Goal: Check status: Check status

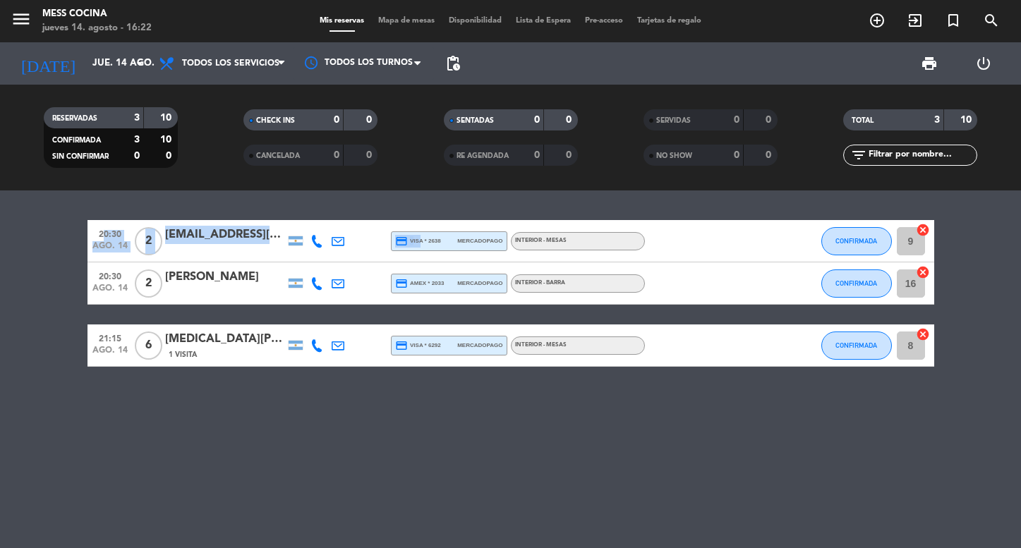
drag, startPoint x: 424, startPoint y: 209, endPoint x: 59, endPoint y: 214, distance: 364.3
click at [59, 214] on div "20:30 [DATE] 2 [EMAIL_ADDRESS][DOMAIN_NAME] credit_card visa * 2638 mercadopago…" at bounding box center [510, 370] width 1021 height 358
drag, startPoint x: 59, startPoint y: 214, endPoint x: 373, endPoint y: 220, distance: 314.2
click at [373, 220] on div "20:30 [DATE] 2 [EMAIL_ADDRESS][DOMAIN_NAME] credit_card visa * 2638 mercadopago…" at bounding box center [510, 370] width 1021 height 358
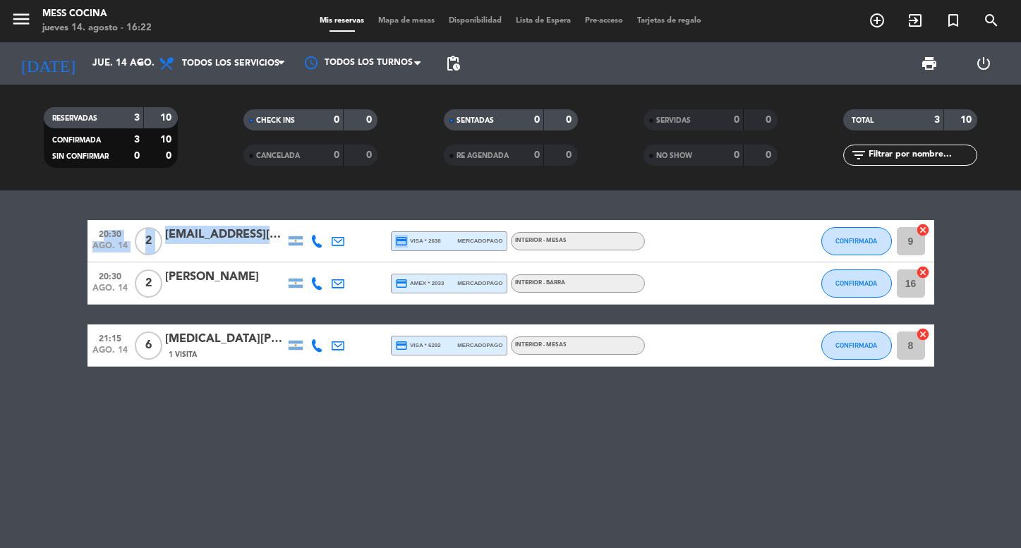
click at [373, 220] on div "20:30 [DATE] 2 [EMAIL_ADDRESS][DOMAIN_NAME] credit_card visa * 2638 mercadopago…" at bounding box center [510, 370] width 1021 height 358
drag, startPoint x: 373, startPoint y: 220, endPoint x: 385, endPoint y: 229, distance: 14.6
click at [385, 229] on div "20:30 [DATE] 2 [EMAIL_ADDRESS][DOMAIN_NAME] credit_card visa * 2638 mercadopago…" at bounding box center [510, 370] width 1021 height 358
drag, startPoint x: 423, startPoint y: 188, endPoint x: 352, endPoint y: 367, distance: 192.7
click at [352, 387] on ng-component "menu Mess Cocina [DATE] 14. agosto - 16:22 Mis reservas Mapa de mesas Disponibi…" at bounding box center [510, 274] width 1021 height 548
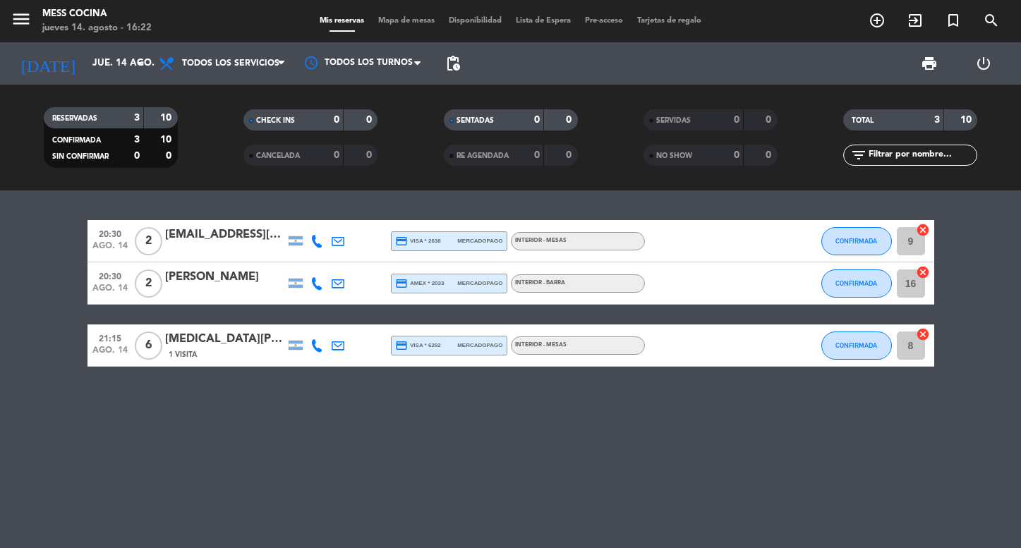
click at [352, 367] on div "20:30 [DATE] 2 [EMAIL_ADDRESS][DOMAIN_NAME] credit_card visa * 2638 mercadopago…" at bounding box center [510, 370] width 1021 height 358
drag, startPoint x: 66, startPoint y: 252, endPoint x: 157, endPoint y: 397, distance: 171.2
click at [157, 397] on div "20:30 [DATE] 2 [EMAIL_ADDRESS][DOMAIN_NAME] credit_card visa * 2638 mercadopago…" at bounding box center [510, 370] width 1021 height 358
click at [156, 397] on div "20:30 [DATE] 2 [EMAIL_ADDRESS][DOMAIN_NAME] credit_card visa * 2638 mercadopago…" at bounding box center [510, 370] width 1021 height 358
drag, startPoint x: 169, startPoint y: 402, endPoint x: 43, endPoint y: 297, distance: 164.4
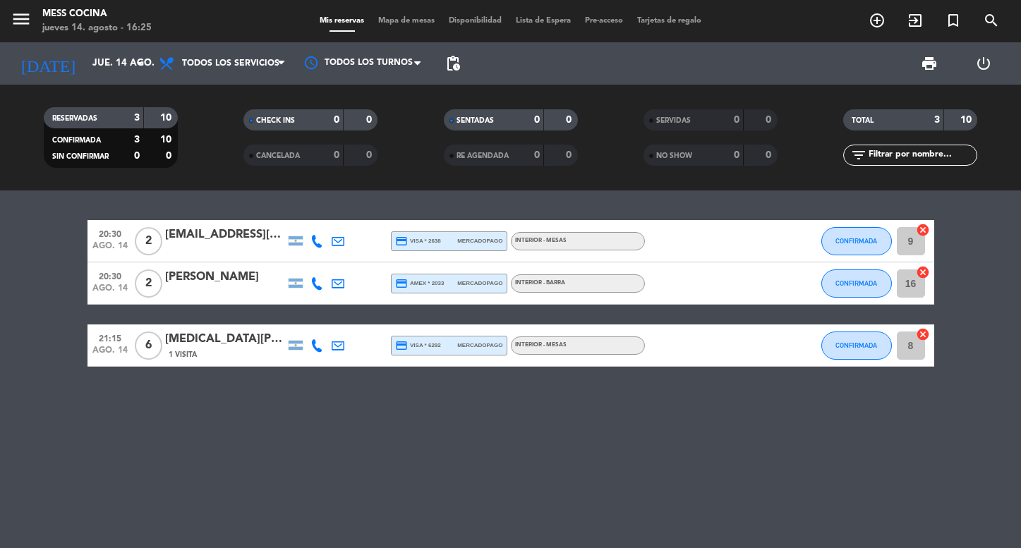
click at [44, 297] on div "20:30 [DATE] 2 [EMAIL_ADDRESS][DOMAIN_NAME] credit_card visa * 2638 mercadopago…" at bounding box center [510, 370] width 1021 height 358
click at [43, 297] on bookings-row "20:30 [DATE] 2 [EMAIL_ADDRESS][DOMAIN_NAME] credit_card visa * 2638 mercadopago…" at bounding box center [510, 293] width 1021 height 147
click at [397, 17] on span "Mapa de mesas" at bounding box center [406, 21] width 71 height 8
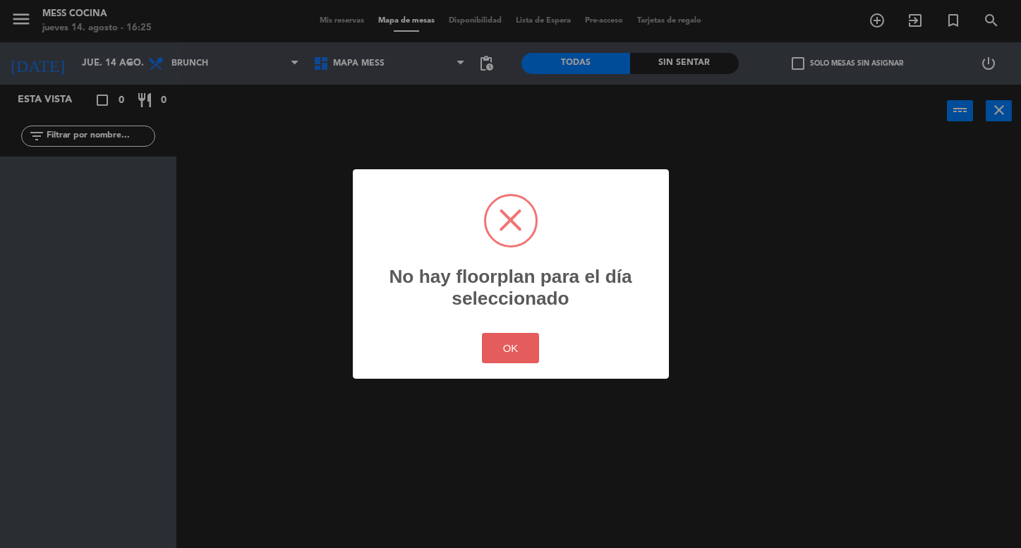
click at [496, 340] on button "OK" at bounding box center [510, 348] width 57 height 30
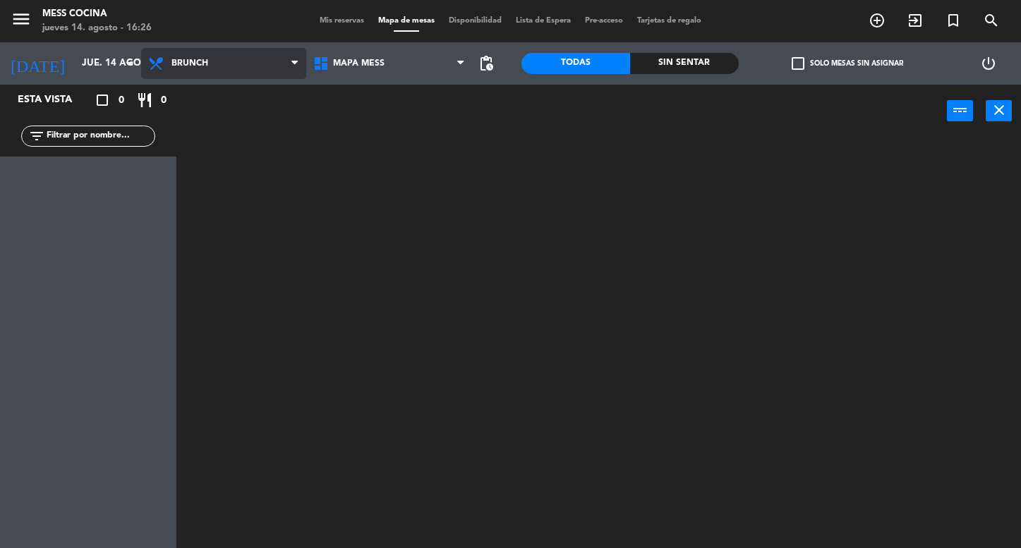
click at [244, 49] on span "Brunch" at bounding box center [223, 63] width 165 height 31
click at [216, 164] on ng-component "menu Mess Cocina [DATE] 14. agosto - 16:26 Mis reservas Mapa de mesas Disponibi…" at bounding box center [510, 274] width 1021 height 548
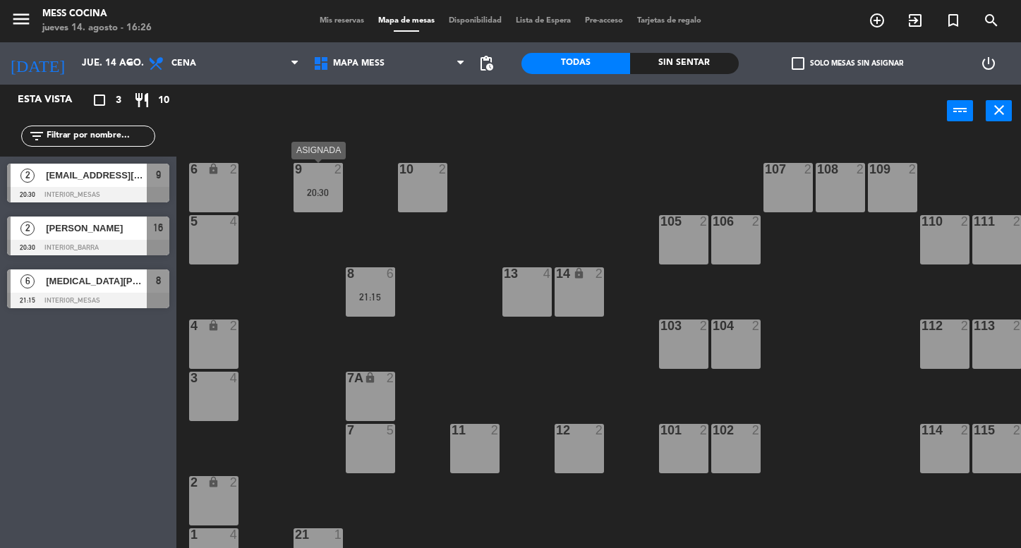
click at [314, 200] on div "9 2 20:30" at bounding box center [318, 187] width 49 height 49
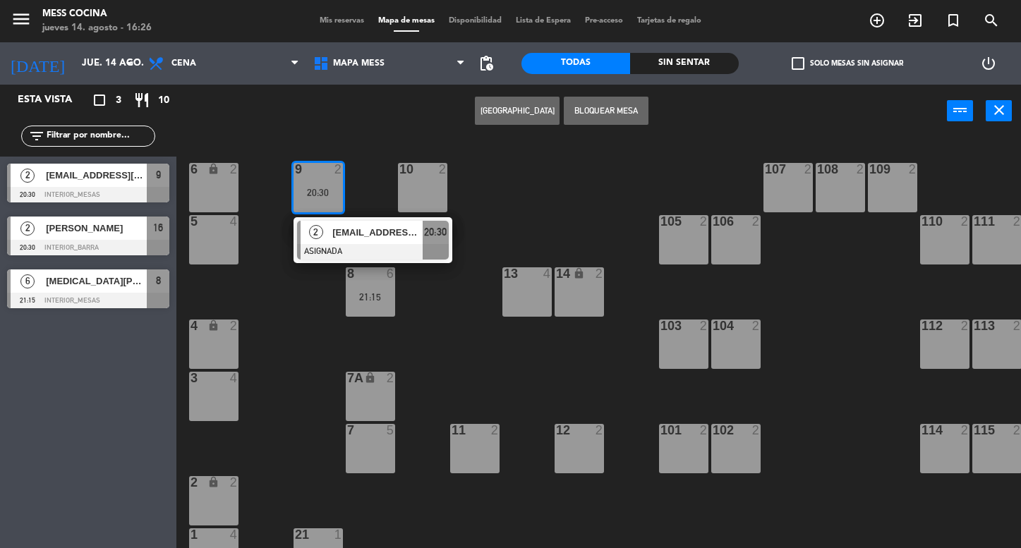
click at [314, 198] on div "20:30" at bounding box center [318, 193] width 49 height 10
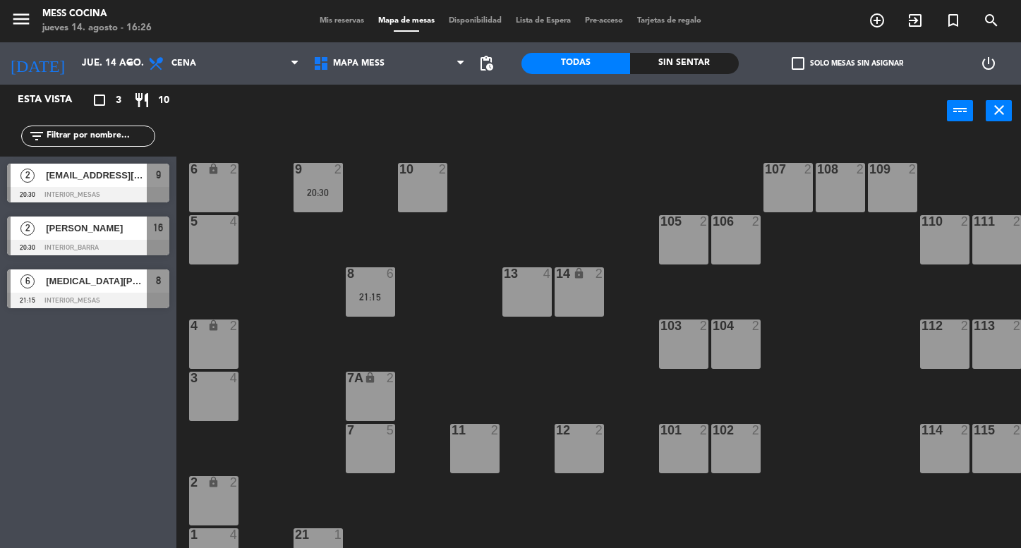
click at [402, 284] on div "6 lock 2 9 2 20:30 10 2 107 2 108 2 109 2 5 4 105 2 106 2 110 2 111 2 13 4 8 6 …" at bounding box center [603, 343] width 835 height 411
click at [400, 284] on div "6 lock 2 9 2 20:30 10 2 107 2 108 2 109 2 5 4 105 2 106 2 110 2 111 2 13 4 8 6 …" at bounding box center [603, 343] width 835 height 411
click at [395, 286] on div "6 lock 2 9 2 20:30 10 2 107 2 108 2 109 2 5 4 105 2 106 2 110 2 111 2 13 4 8 6 …" at bounding box center [603, 343] width 835 height 411
click at [392, 288] on div "8 6 21:15" at bounding box center [370, 292] width 49 height 49
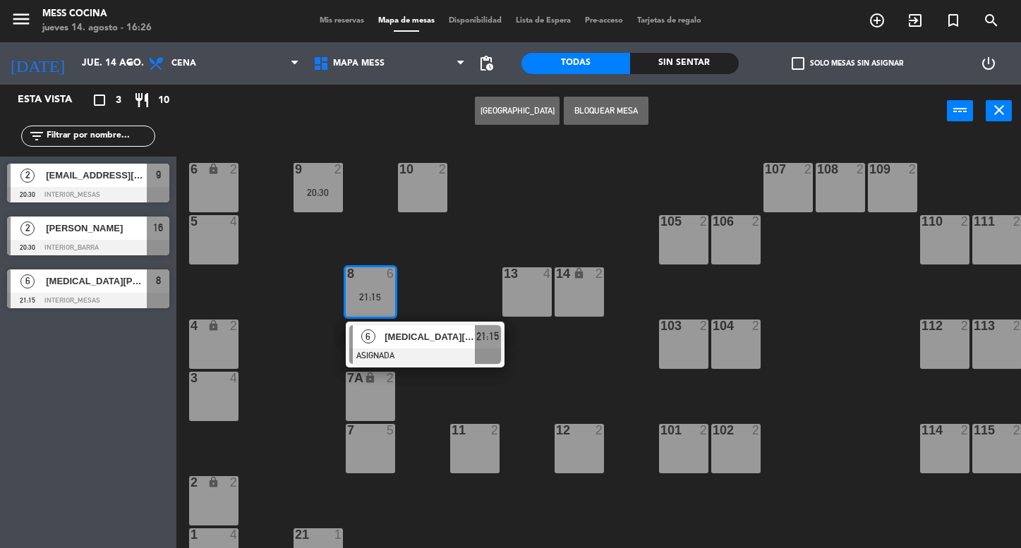
click at [392, 288] on div "8 6 21:15" at bounding box center [370, 292] width 49 height 49
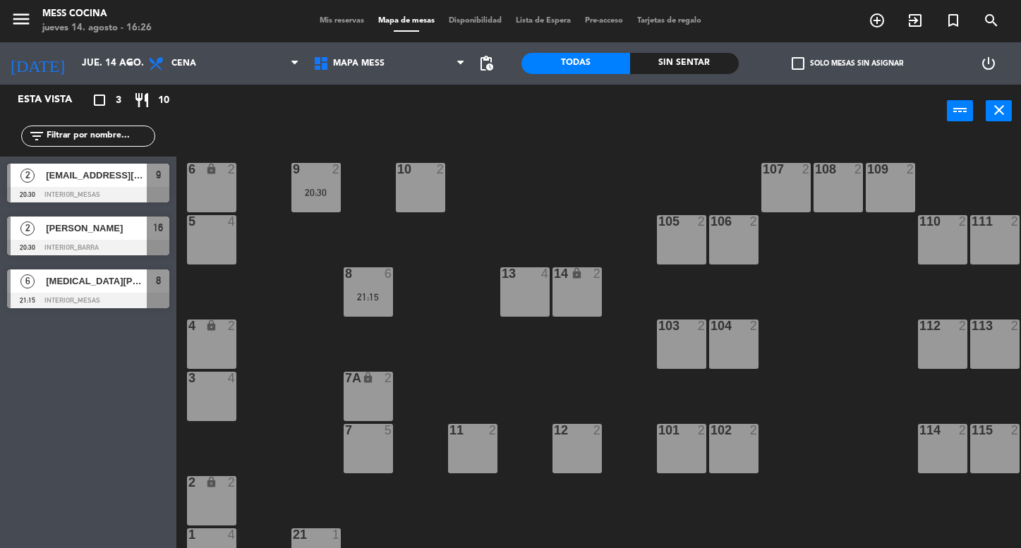
scroll to position [0, 2]
click at [341, 8] on div "menu Mess Cocina [DATE] 14. agosto - 16:26 Mis reservas Mapa de mesas Disponibi…" at bounding box center [510, 21] width 1021 height 42
click at [341, 9] on div "menu Mess Cocina [DATE] 14. agosto - 16:26 Mis reservas Mapa de mesas Disponibi…" at bounding box center [510, 21] width 1021 height 42
click at [341, 10] on div "menu Mess Cocina [DATE] 14. agosto - 16:26 Mis reservas Mapa de mesas Disponibi…" at bounding box center [510, 21] width 1021 height 42
click at [341, 11] on div "menu Mess Cocina [DATE] 14. agosto - 16:26 Mis reservas Mapa de mesas Disponibi…" at bounding box center [510, 21] width 1021 height 42
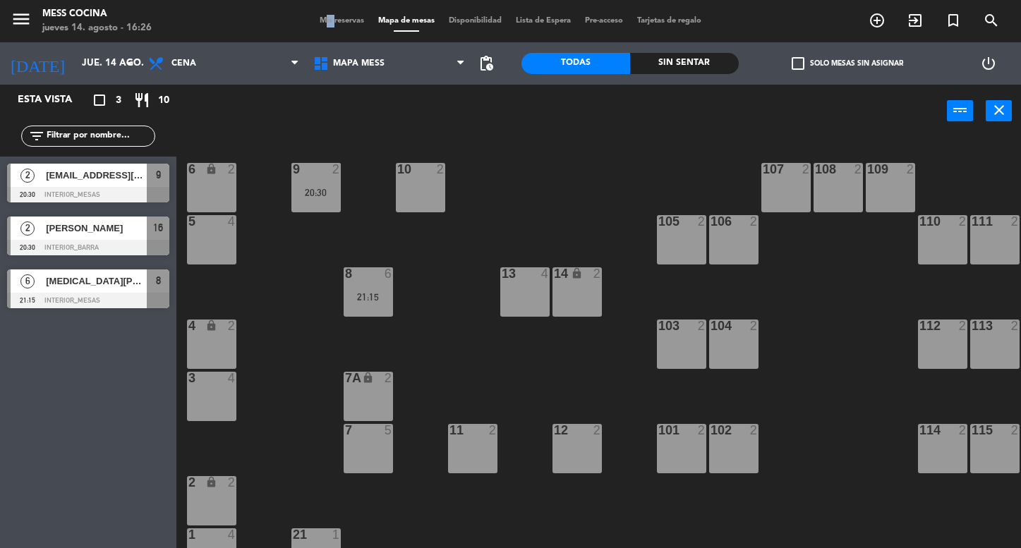
click at [340, 11] on div "menu Mess Cocina [DATE] 14. agosto - 16:26 Mis reservas Mapa de mesas Disponibi…" at bounding box center [510, 21] width 1021 height 42
click at [340, 17] on span "Mis reservas" at bounding box center [342, 21] width 59 height 8
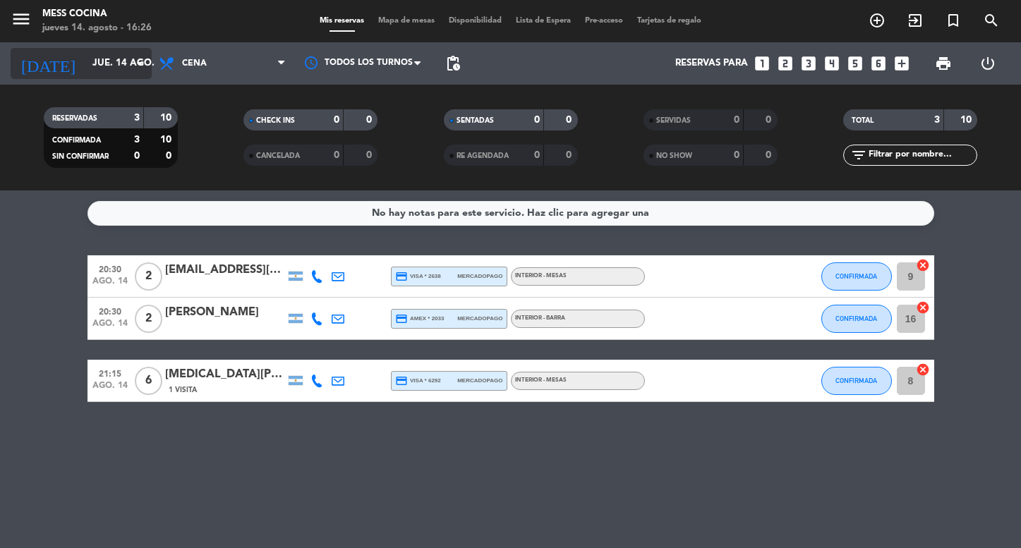
click at [132, 63] on icon "arrow_drop_down" at bounding box center [139, 63] width 17 height 17
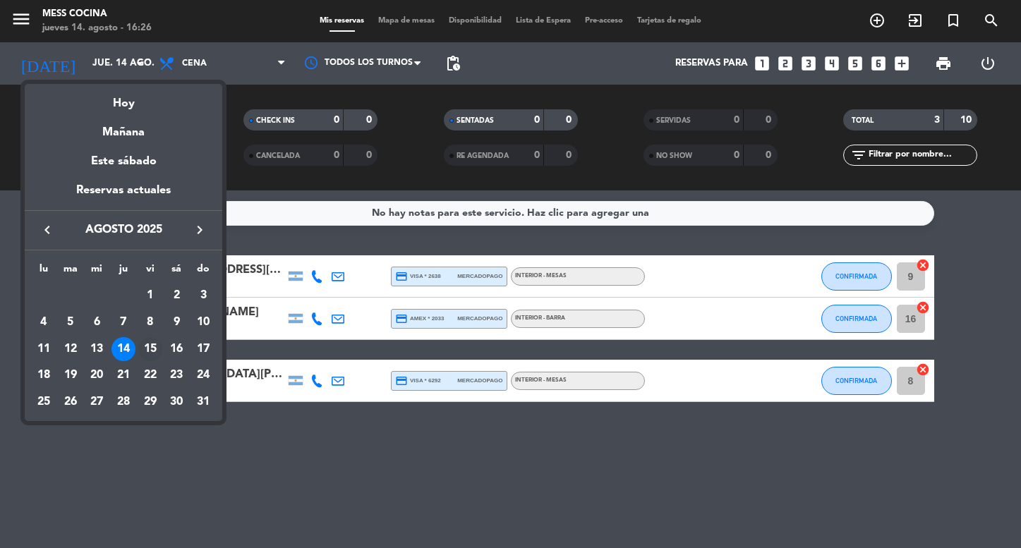
click at [150, 356] on div "15" at bounding box center [150, 349] width 24 height 24
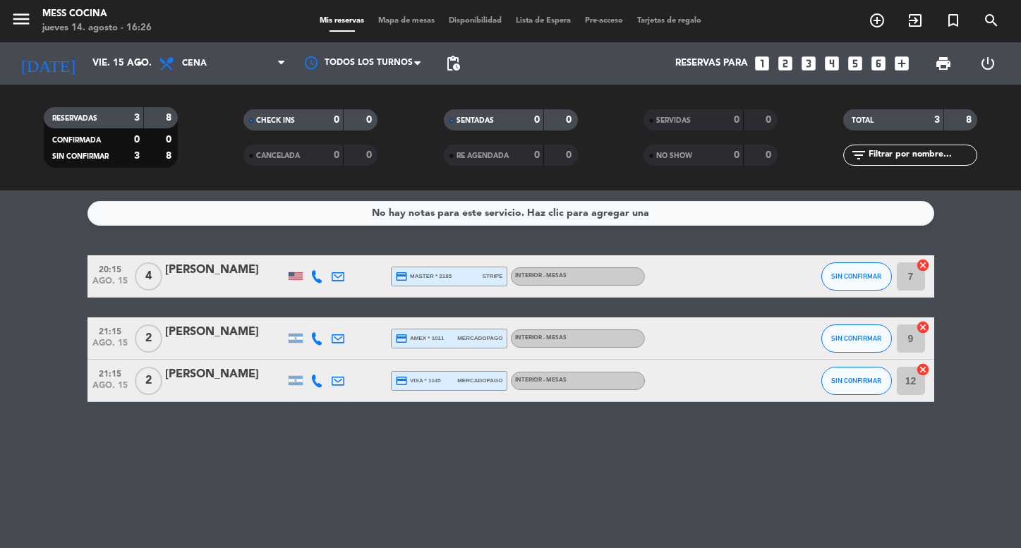
drag, startPoint x: 80, startPoint y: 284, endPoint x: 135, endPoint y: 428, distance: 153.3
click at [135, 428] on div "No hay notas para este servicio. Haz clic para agregar una 20:15 [DATE] 4 [PERS…" at bounding box center [510, 370] width 1021 height 358
click at [203, 337] on div "[PERSON_NAME]" at bounding box center [225, 332] width 120 height 18
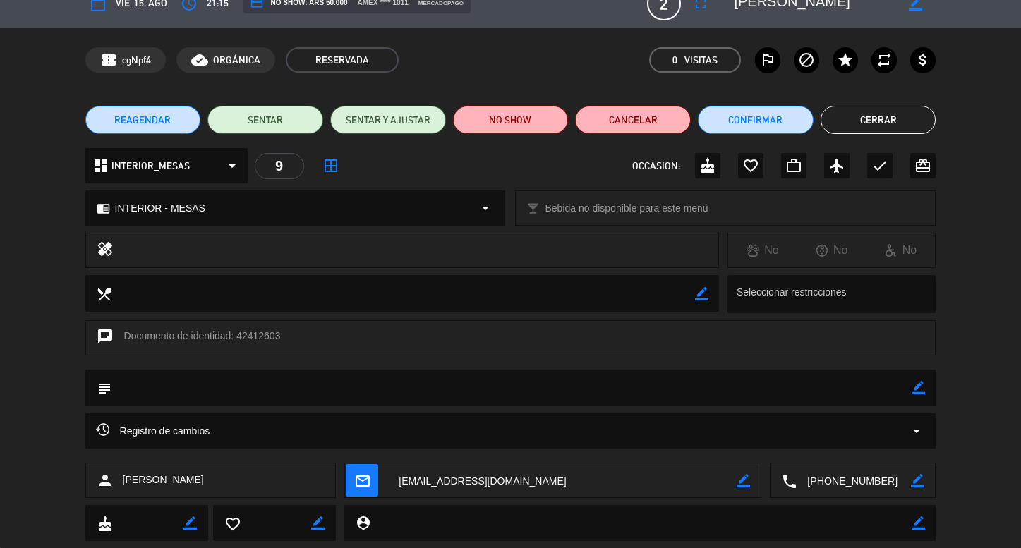
scroll to position [49, 0]
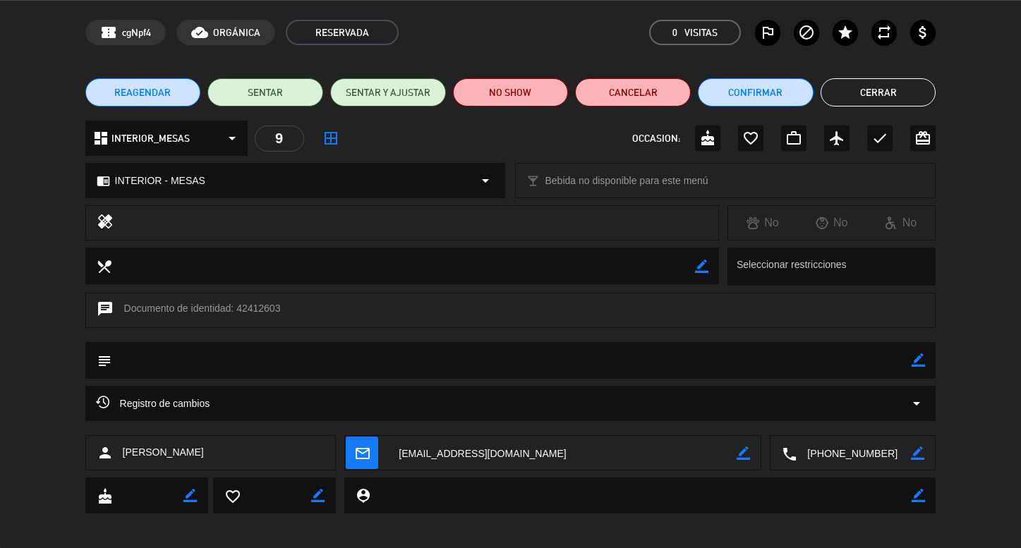
click at [205, 397] on span "Registro de cambios" at bounding box center [153, 403] width 114 height 17
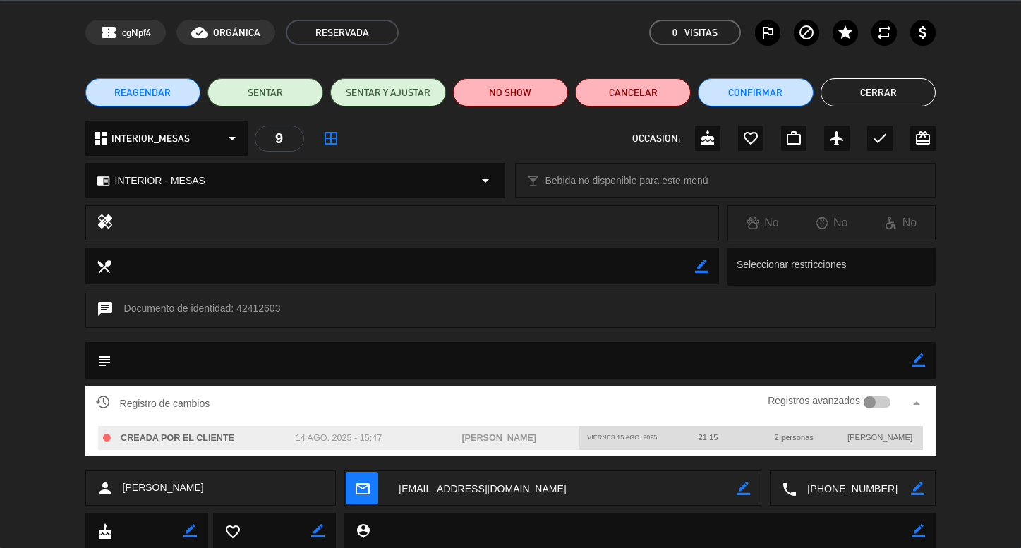
click at [205, 397] on span "Registro de cambios" at bounding box center [153, 403] width 114 height 17
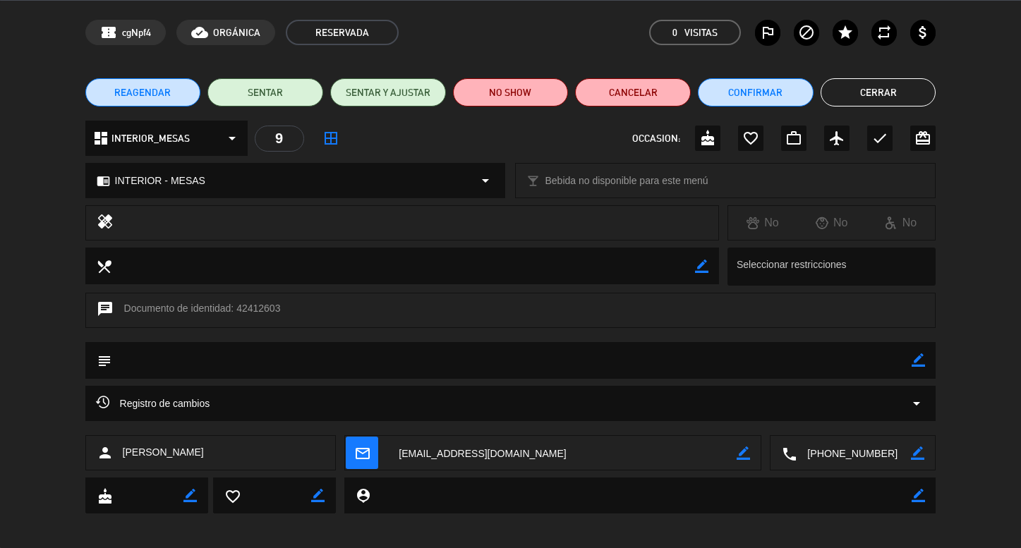
click at [842, 102] on button "Cerrar" at bounding box center [879, 92] width 116 height 28
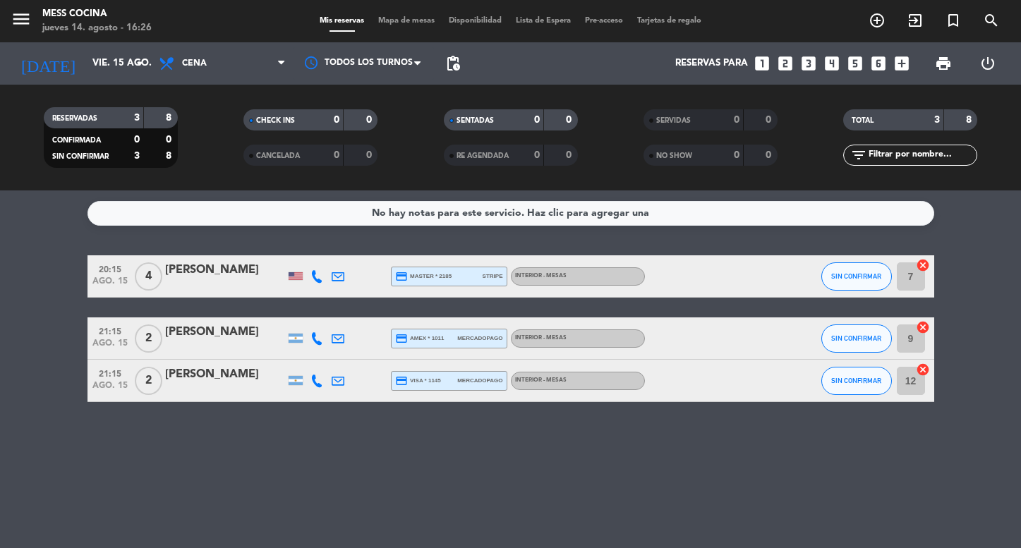
click at [98, 92] on div "RESERVADAS 3 8 CONFIRMADA 0 0 SIN CONFIRMAR 3 8 CHECK INS 0 0 CANCELADA 0 0 SEN…" at bounding box center [510, 138] width 1021 height 106
click at [118, 63] on input "vie. 15 ago." at bounding box center [147, 63] width 125 height 25
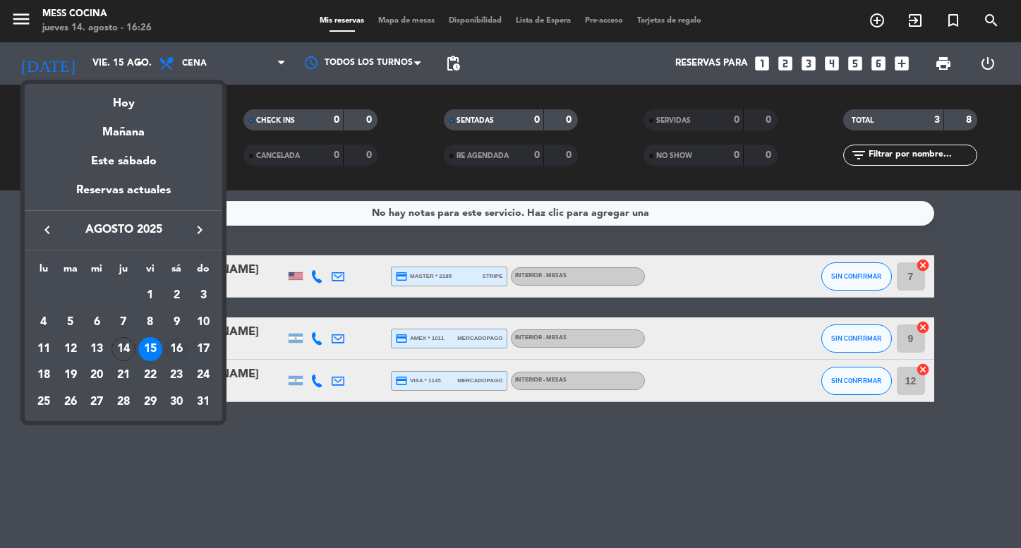
click at [186, 341] on td "16" at bounding box center [177, 349] width 27 height 27
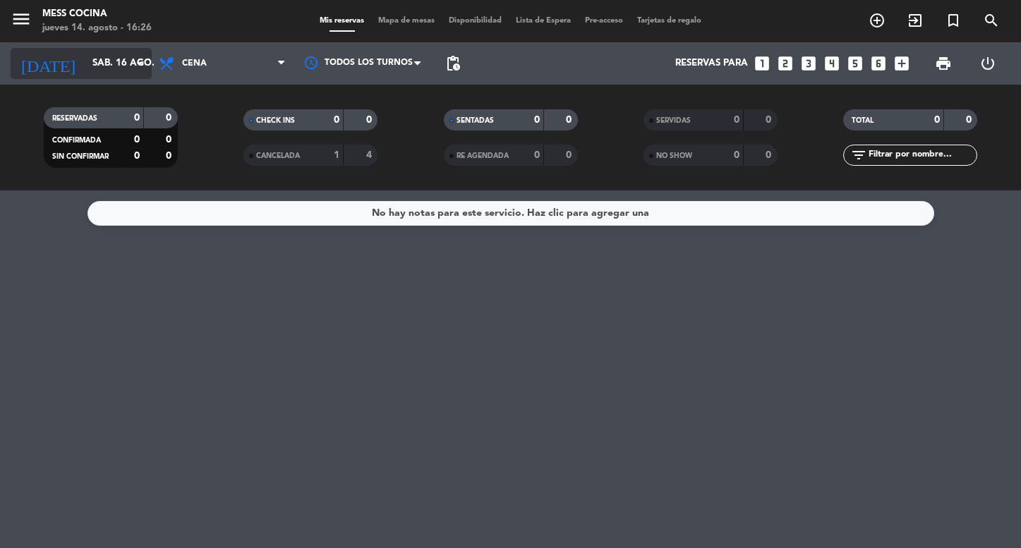
click at [112, 52] on input "sáb. 16 ago." at bounding box center [147, 63] width 125 height 25
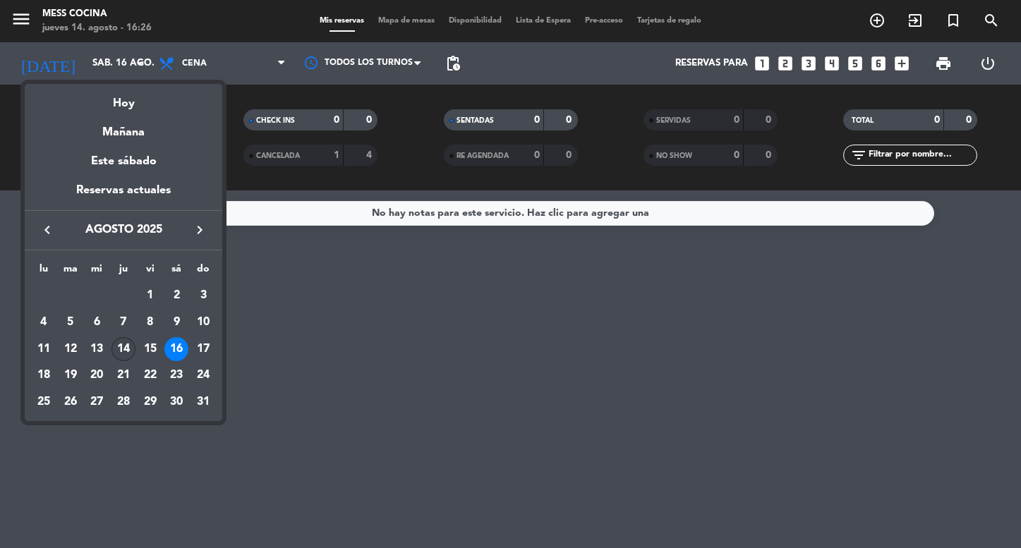
click at [128, 342] on div "14" at bounding box center [124, 349] width 24 height 24
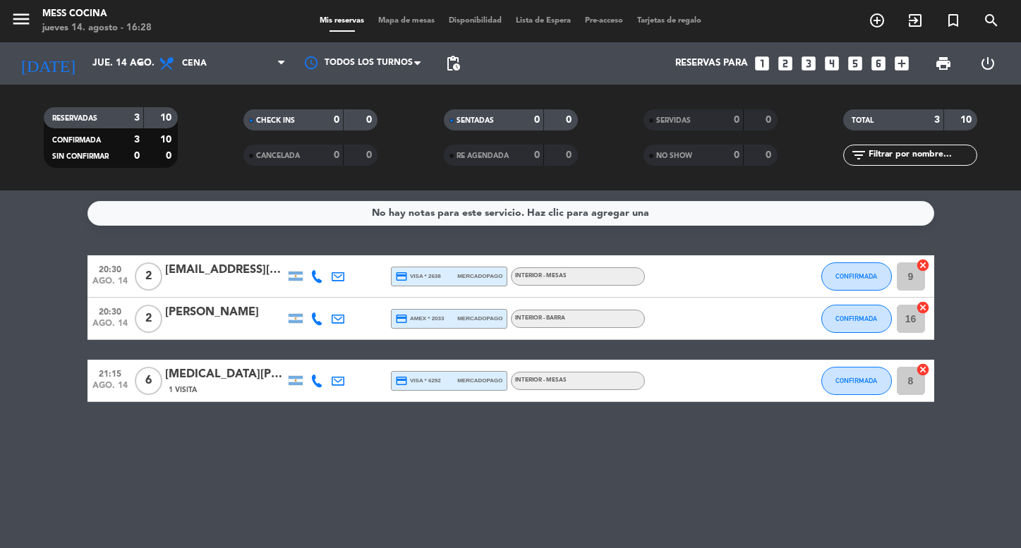
drag, startPoint x: 510, startPoint y: 457, endPoint x: 604, endPoint y: 260, distance: 218.2
click at [605, 260] on div "No hay notas para este servicio. Haz clic para agregar una 20:30 [DATE] 2 [EMAI…" at bounding box center [510, 370] width 1021 height 358
click at [148, 61] on input "jue. 14 ago." at bounding box center [147, 63] width 125 height 25
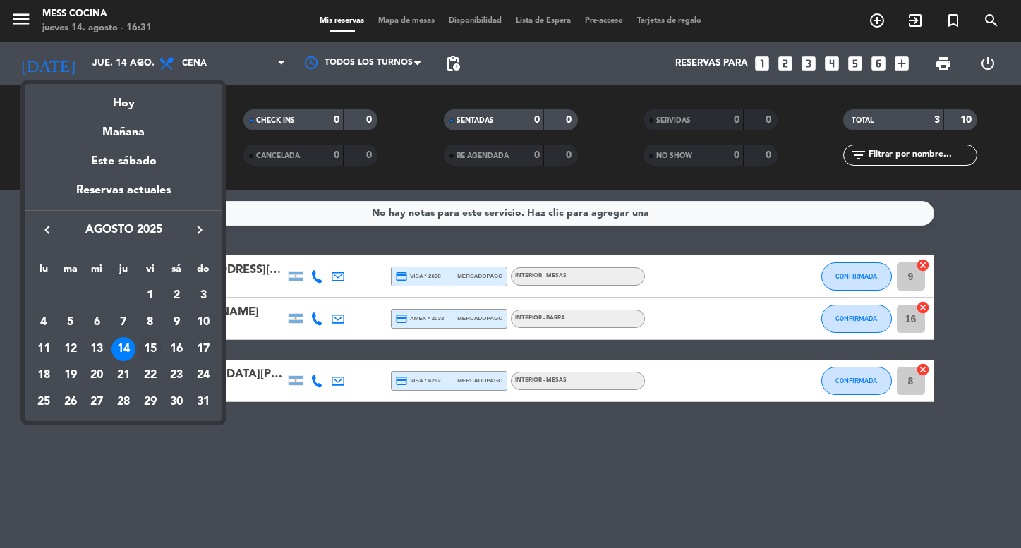
click at [154, 347] on div "15" at bounding box center [150, 349] width 24 height 24
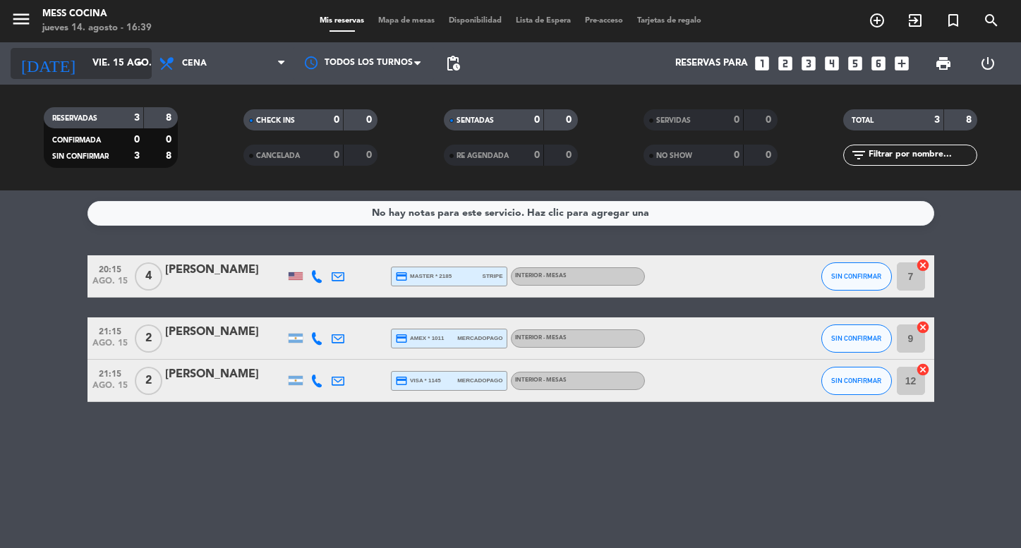
click at [146, 71] on icon "arrow_drop_down" at bounding box center [139, 63] width 17 height 17
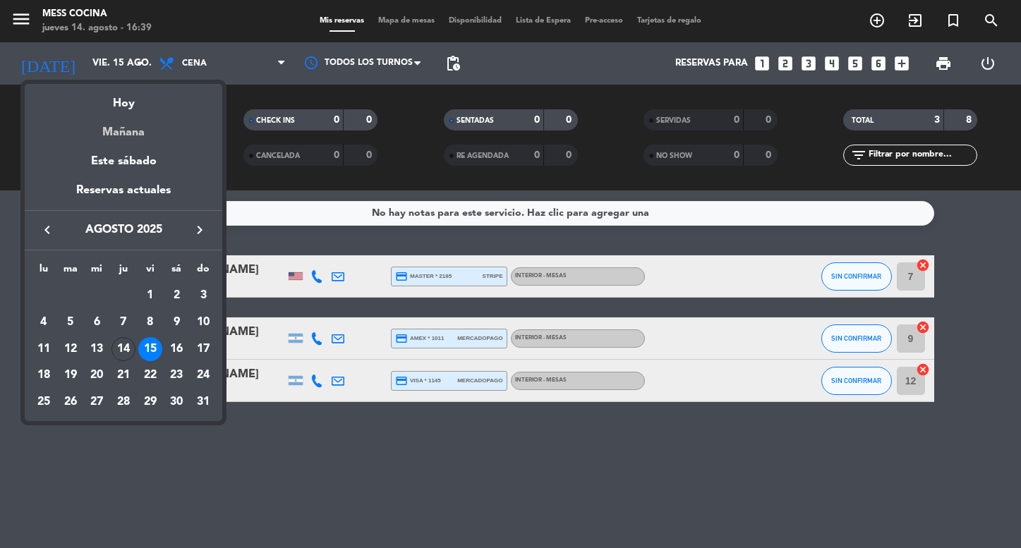
click at [142, 114] on div "Mañana" at bounding box center [124, 127] width 198 height 29
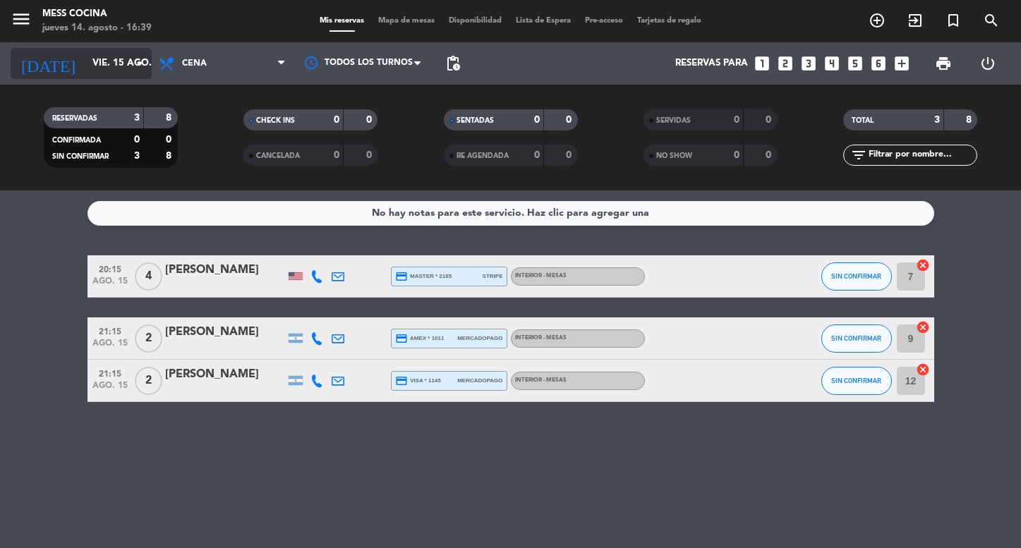
click at [133, 63] on icon "arrow_drop_down" at bounding box center [139, 63] width 17 height 17
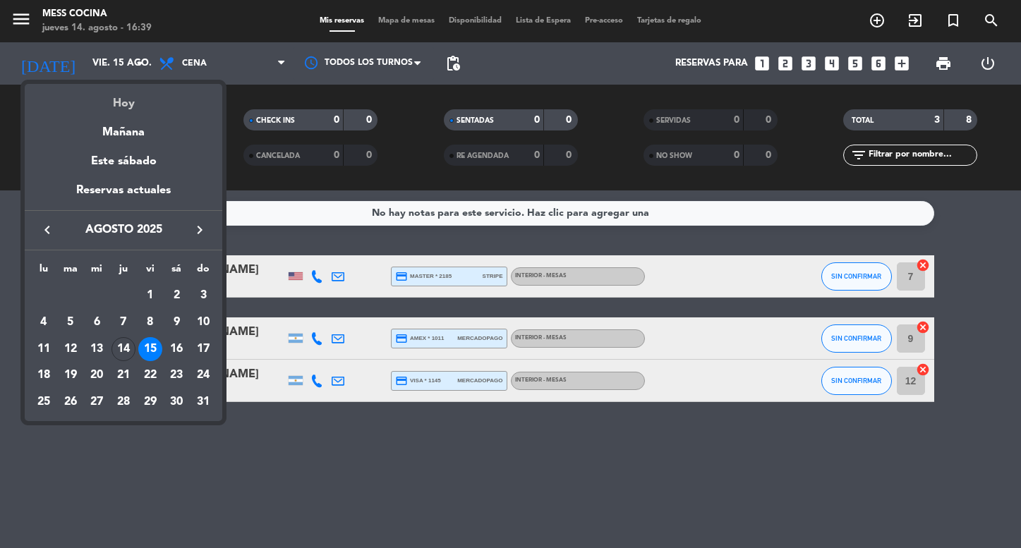
click at [128, 92] on div "Hoy" at bounding box center [124, 98] width 198 height 29
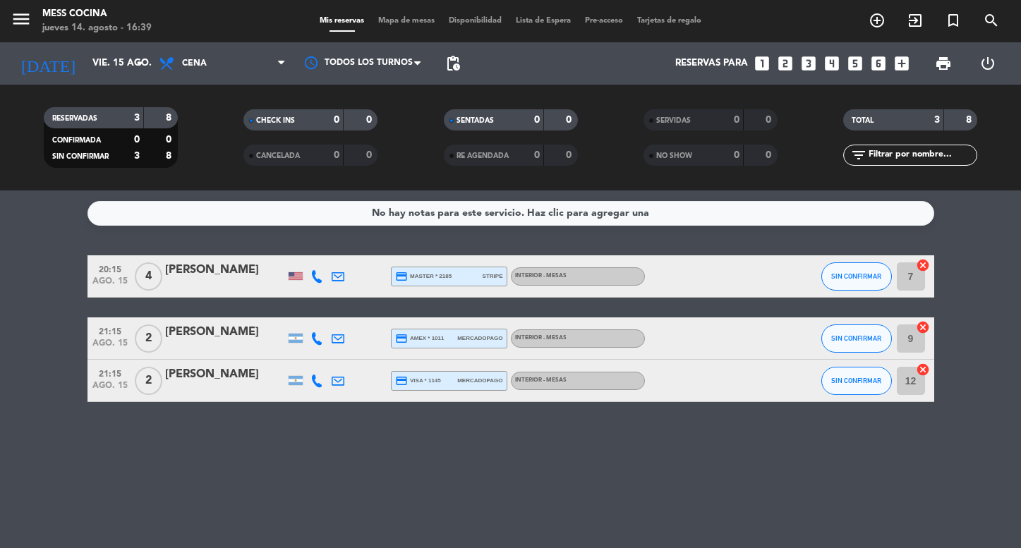
type input "jue. 14 ago."
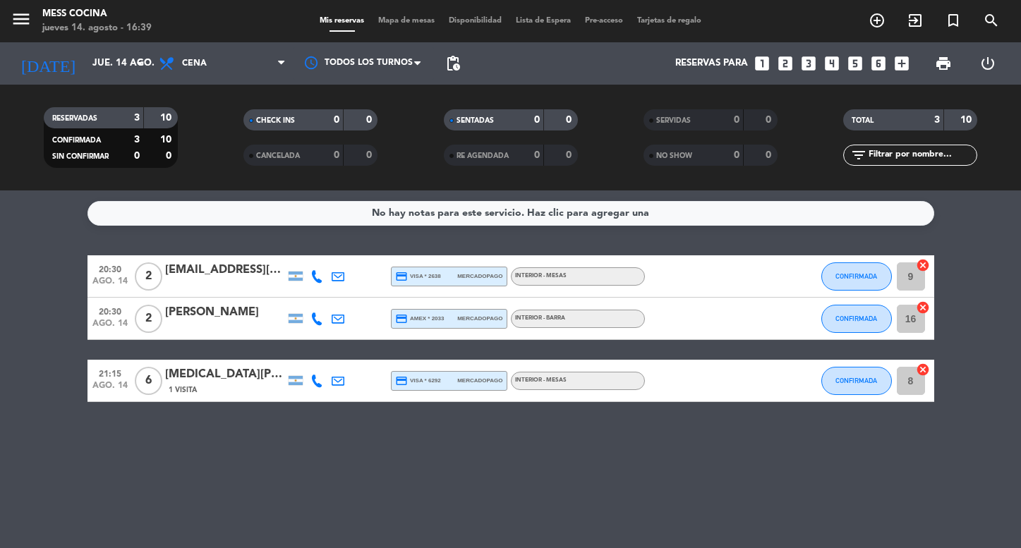
drag, startPoint x: 88, startPoint y: 274, endPoint x: 179, endPoint y: 427, distance: 178.6
click at [179, 427] on div "No hay notas para este servicio. Haz clic para agregar una 20:30 [DATE] 2 [EMAI…" at bounding box center [510, 370] width 1021 height 358
